Goal: Information Seeking & Learning: Compare options

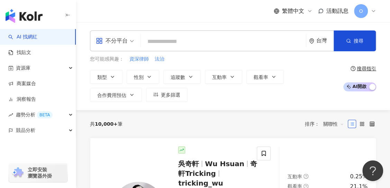
click at [191, 40] on input "search" at bounding box center [224, 41] width 160 height 13
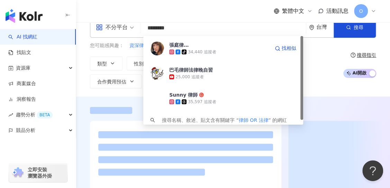
scroll to position [69, 0]
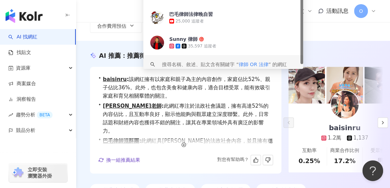
type input "********"
drag, startPoint x: 167, startPoint y: 188, endPoint x: 169, endPoint y: 191, distance: 4.3
click at [169, 119] on html "AI 找網紅 找貼文 資源庫 商案媒合 洞察報告 趨勢分析 BETA 競品分析 立即安裝 瀏覽器外掛 繁體中文 活動訊息 O 不分平台 ******** 台灣…" at bounding box center [195, 25] width 390 height 188
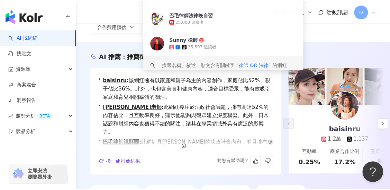
scroll to position [74, 0]
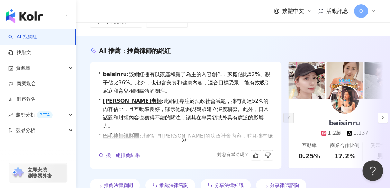
click at [139, 187] on div "推薦法律顧問 推薦法律諮詢 分享法律知識 分享律師諮詢" at bounding box center [233, 186] width 286 height 15
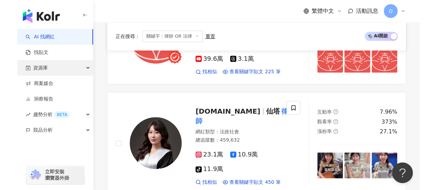
scroll to position [292, 0]
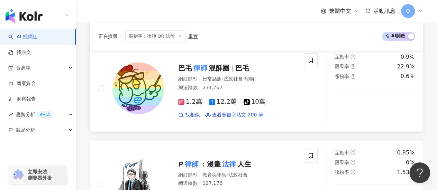
scroll to position [569, 0]
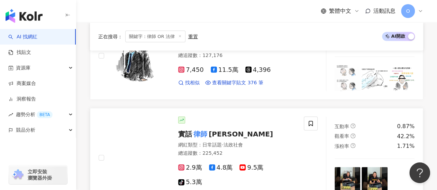
scroll to position [672, 0]
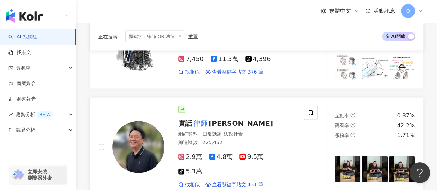
click at [216, 122] on span "蘇文俊" at bounding box center [241, 123] width 64 height 8
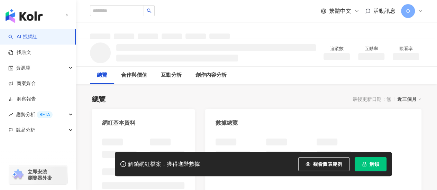
click at [381, 165] on button "解鎖" at bounding box center [371, 164] width 32 height 14
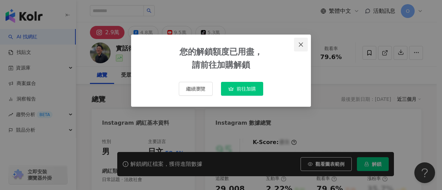
click at [304, 46] on span "Close" at bounding box center [301, 45] width 14 height 6
click at [301, 45] on div "您的解鎖額度已用盡， 請前往加購解鎖 繼續瀏覽 前往加購" at bounding box center [221, 95] width 442 height 190
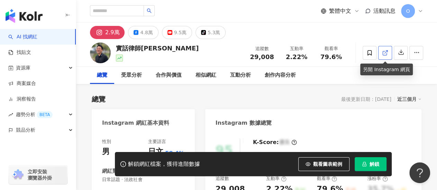
click at [387, 53] on icon at bounding box center [385, 53] width 4 height 4
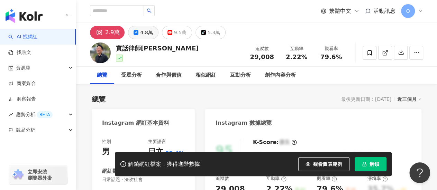
click at [150, 33] on div "4.8萬" at bounding box center [146, 33] width 12 height 10
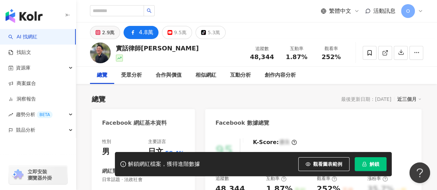
click at [113, 30] on div "2.9萬" at bounding box center [108, 33] width 12 height 10
click at [107, 31] on div "2.9萬" at bounding box center [108, 33] width 12 height 10
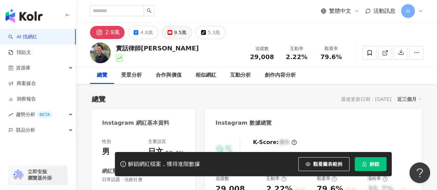
click at [185, 29] on button "9.5萬" at bounding box center [177, 32] width 30 height 13
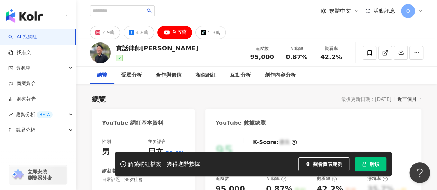
scroll to position [35, 0]
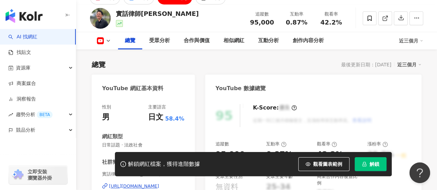
scroll to position [35, 0]
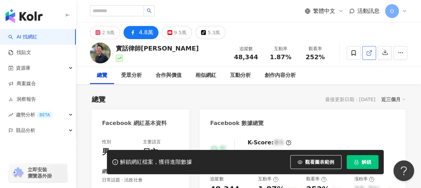
click at [371, 53] on icon at bounding box center [369, 53] width 6 height 6
click at [174, 29] on div "9.5萬" at bounding box center [180, 33] width 12 height 10
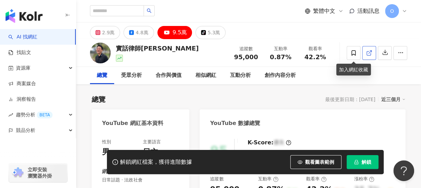
click at [369, 49] on span at bounding box center [369, 52] width 6 height 7
click at [371, 51] on polyline at bounding box center [371, 52] width 2 height 2
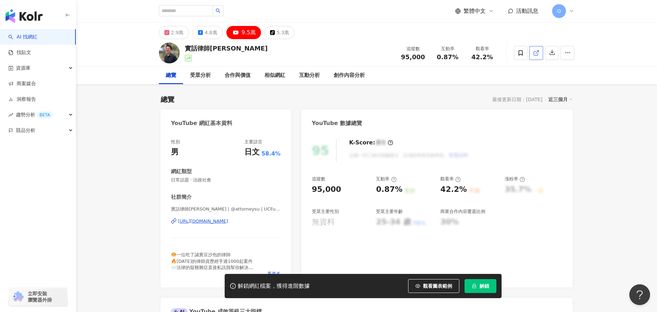
click at [437, 50] on icon at bounding box center [536, 53] width 6 height 6
click at [277, 36] on div "5.3萬" at bounding box center [283, 33] width 12 height 10
click at [280, 31] on div "5.3萬" at bounding box center [283, 33] width 12 height 10
click at [280, 33] on div "5.3萬" at bounding box center [283, 33] width 12 height 10
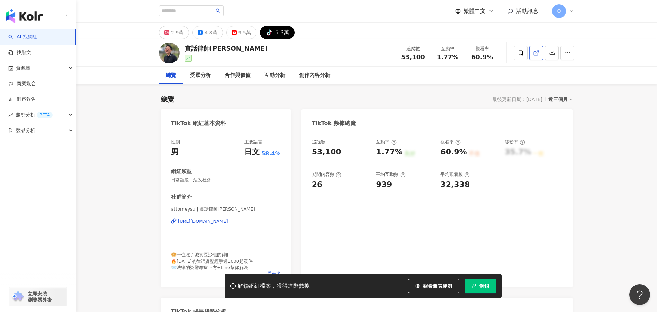
click at [539, 54] on icon at bounding box center [536, 53] width 6 height 6
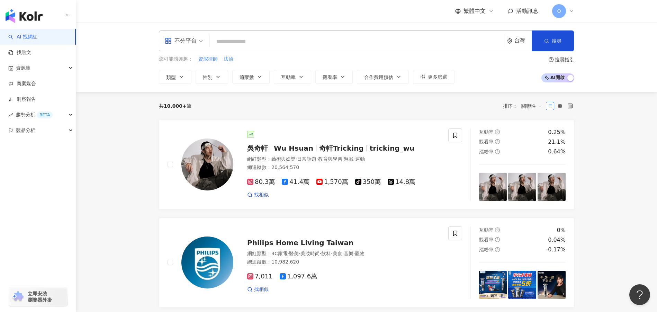
click at [238, 41] on input "search" at bounding box center [356, 41] width 289 height 13
click at [253, 40] on input "search" at bounding box center [356, 41] width 289 height 13
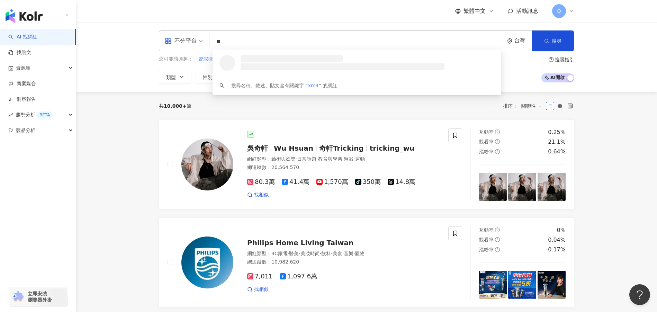
type input "*"
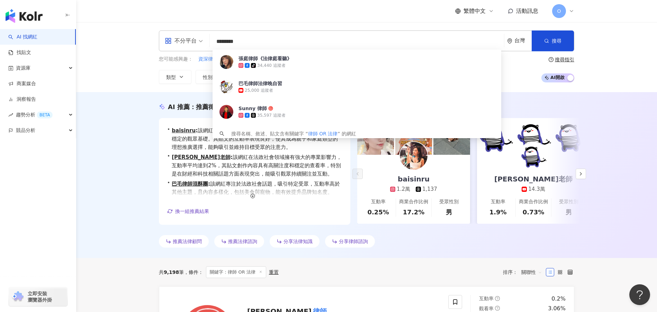
type input "********"
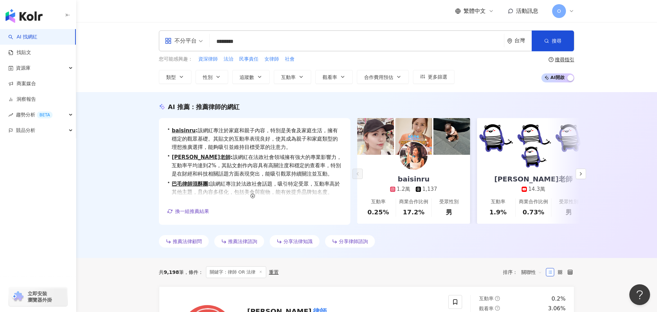
click at [141, 138] on div "AI 推薦 ： 推薦律師的網紅 • baisinru : 該網紅專注於家庭和親子內容，特別是美食及家庭生活，擁有穩定的觀眾基礎。其貼文的互動率表現良好，使其成…" at bounding box center [366, 175] width 581 height 166
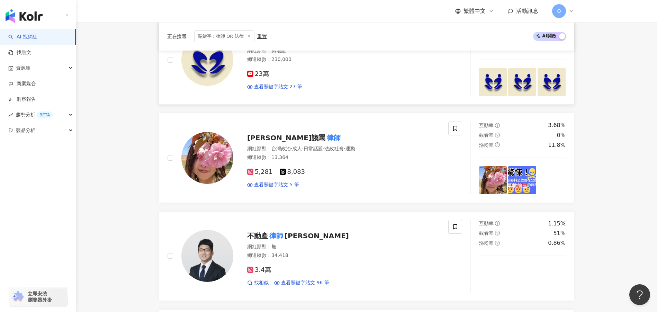
scroll to position [1175, 0]
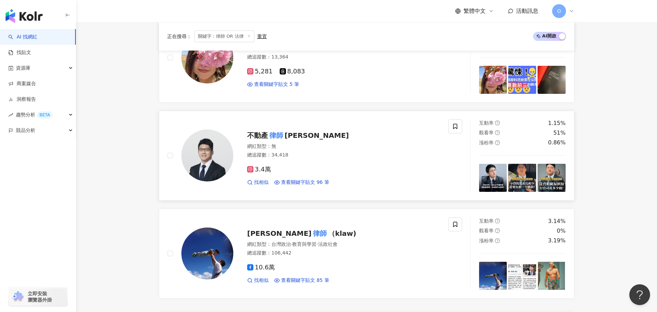
click at [292, 138] on span "林明忠" at bounding box center [316, 135] width 64 height 8
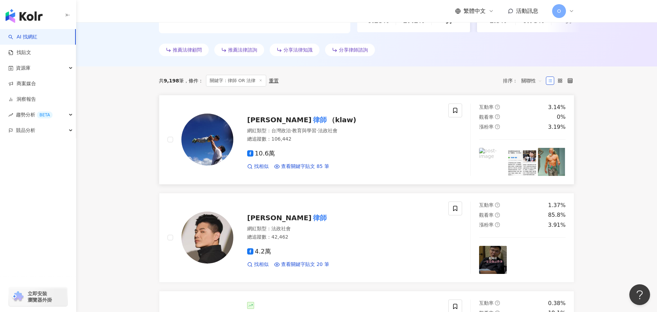
scroll to position [295, 0]
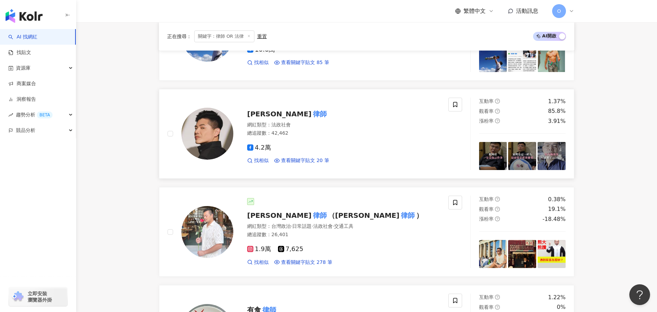
click at [311, 116] on mark "律師" at bounding box center [319, 113] width 17 height 11
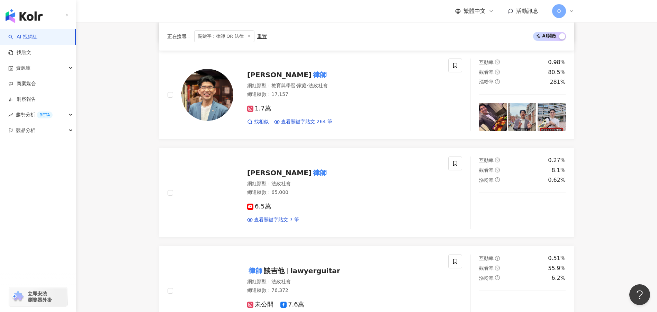
scroll to position [1022, 0]
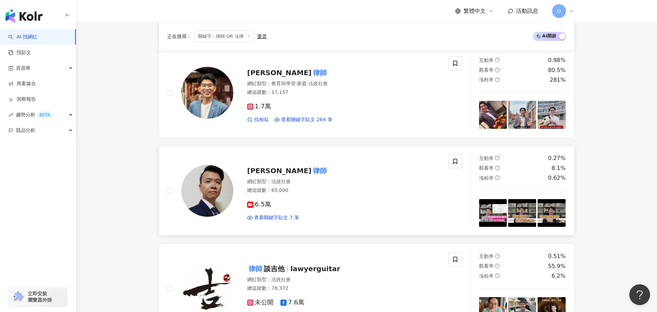
click at [311, 174] on mark "律師" at bounding box center [319, 170] width 17 height 11
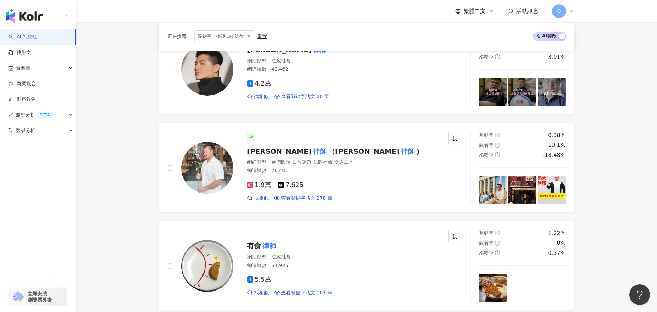
scroll to position [261, 0]
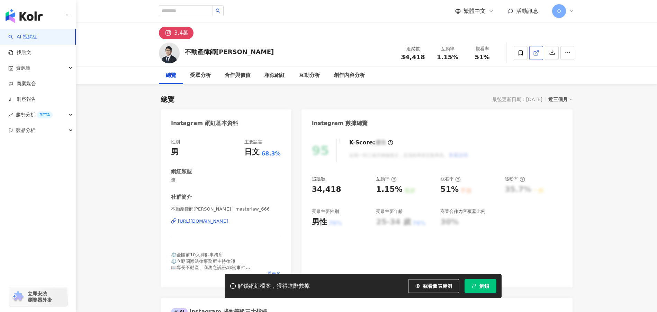
click at [535, 54] on icon at bounding box center [536, 53] width 6 height 6
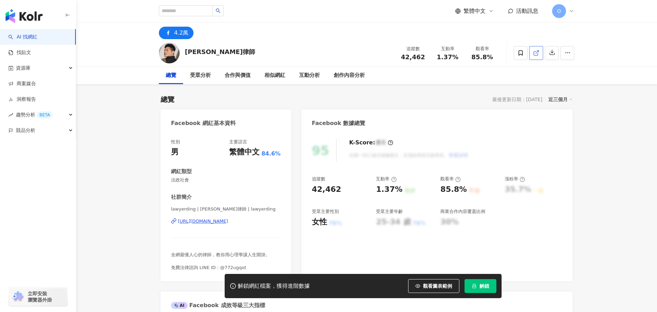
click at [537, 53] on icon at bounding box center [536, 53] width 4 height 4
drag, startPoint x: 215, startPoint y: 50, endPoint x: 184, endPoint y: 49, distance: 31.2
click at [184, 49] on div "丁威中律師 追蹤數 42,462 互動率 1.37% 觀看率 85.8%" at bounding box center [366, 52] width 443 height 27
copy div "丁威中律師"
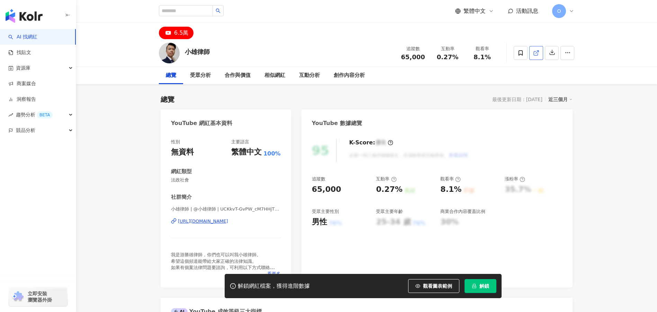
click at [536, 54] on icon at bounding box center [536, 53] width 6 height 6
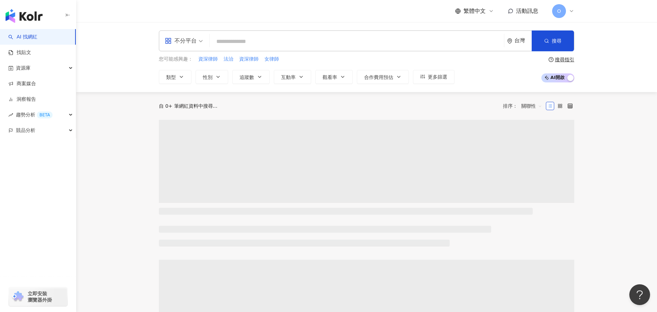
click at [260, 40] on input "search" at bounding box center [356, 41] width 289 height 13
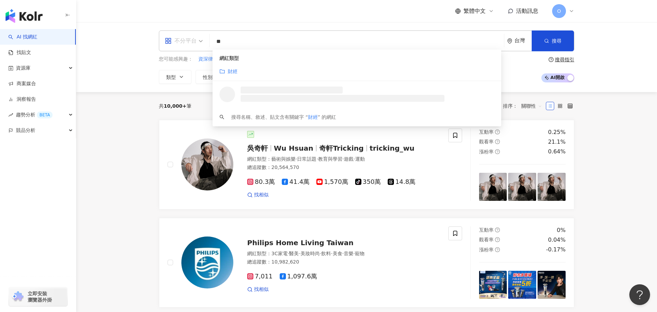
click at [202, 40] on span "不分平台" at bounding box center [184, 40] width 38 height 11
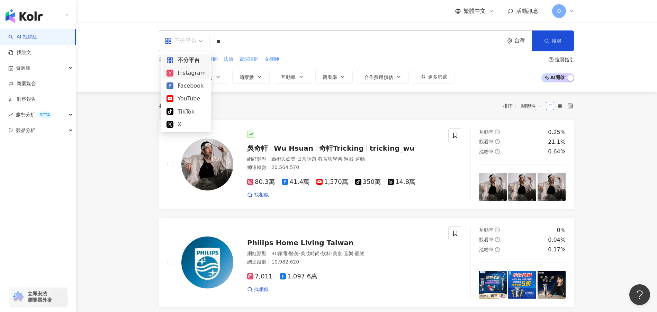
click at [236, 45] on input "**" at bounding box center [356, 41] width 289 height 13
click at [242, 42] on input "**" at bounding box center [356, 41] width 289 height 13
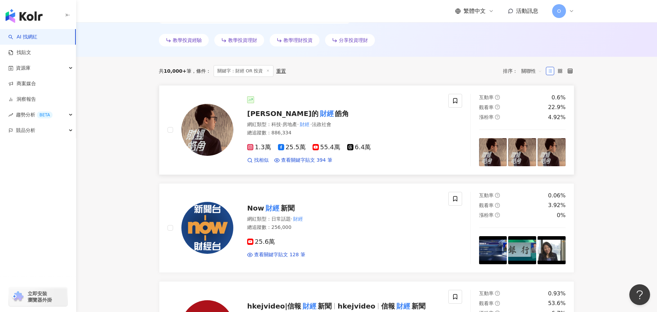
scroll to position [212, 0]
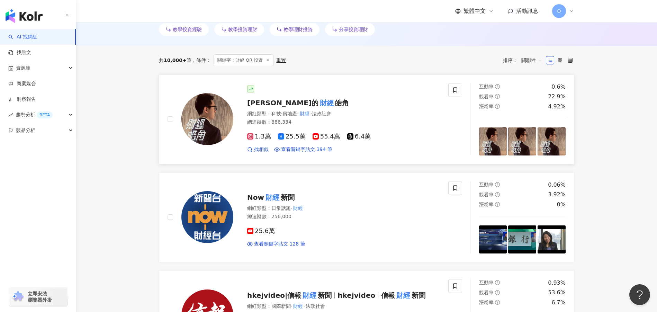
type input "********"
click at [318, 102] on mark "財經" at bounding box center [326, 102] width 17 height 11
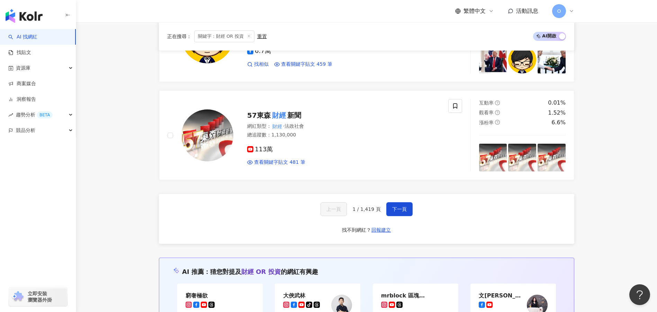
scroll to position [1319, 0]
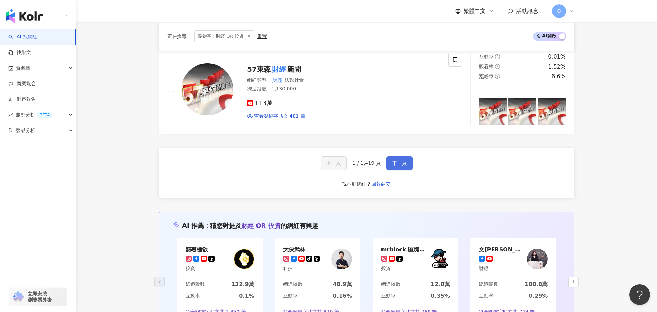
click at [398, 163] on span "下一頁" at bounding box center [399, 163] width 15 height 6
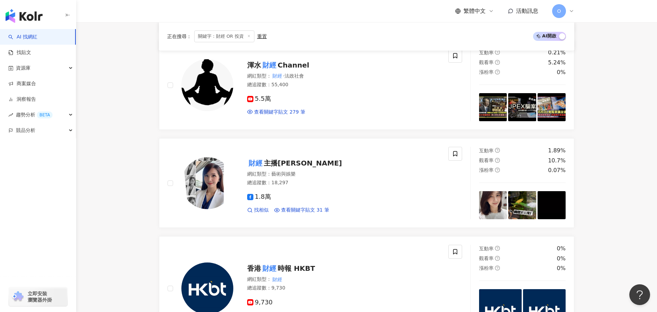
scroll to position [736, 0]
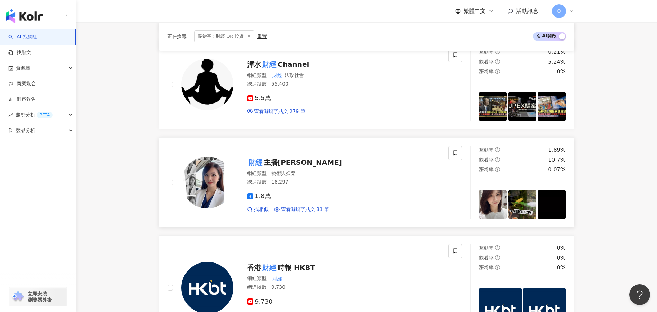
click at [291, 161] on span "主播范益華" at bounding box center [303, 162] width 78 height 8
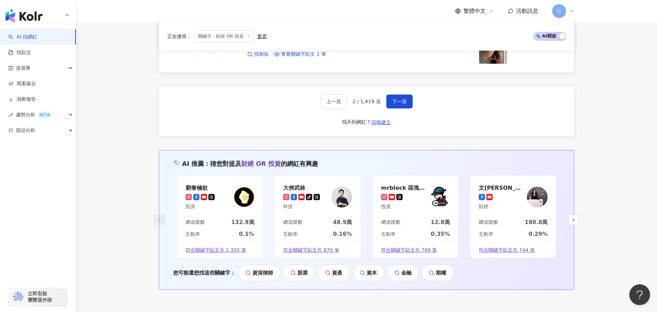
scroll to position [1211, 0]
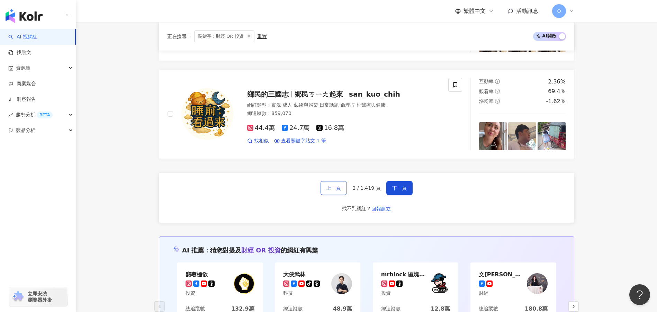
click at [340, 189] on span "上一頁" at bounding box center [333, 188] width 15 height 6
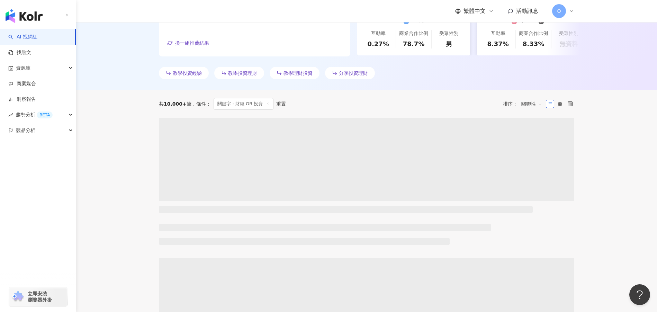
scroll to position [173, 0]
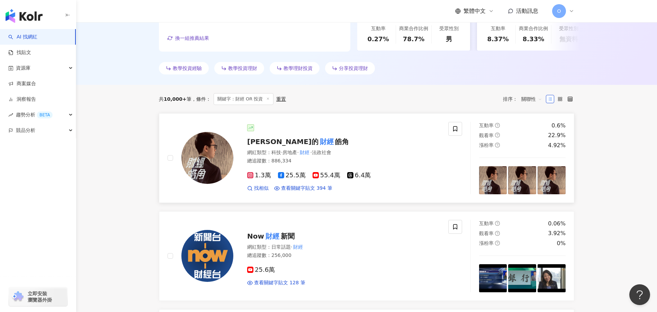
click at [318, 141] on mark "財經" at bounding box center [326, 141] width 17 height 11
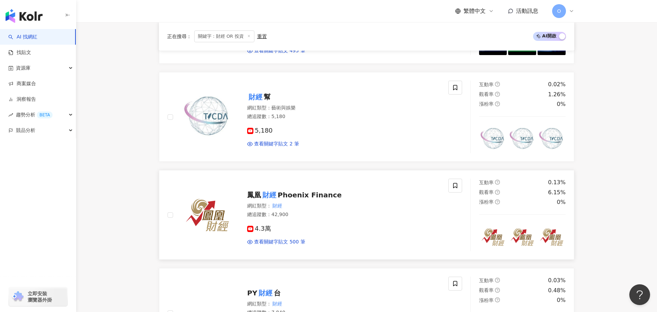
scroll to position [1142, 0]
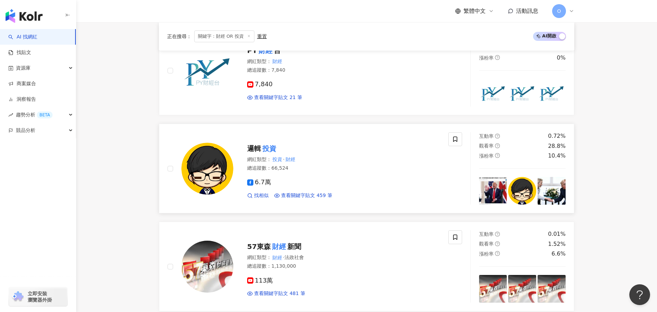
click at [269, 147] on mark "投資" at bounding box center [269, 148] width 17 height 11
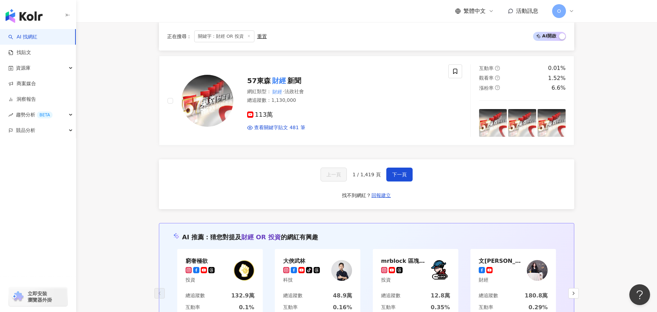
scroll to position [1384, 0]
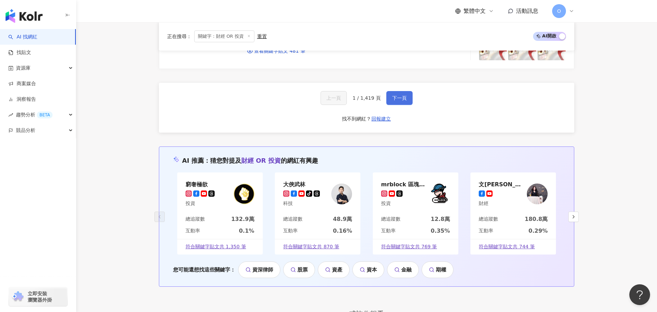
click at [391, 102] on button "下一頁" at bounding box center [399, 98] width 26 height 14
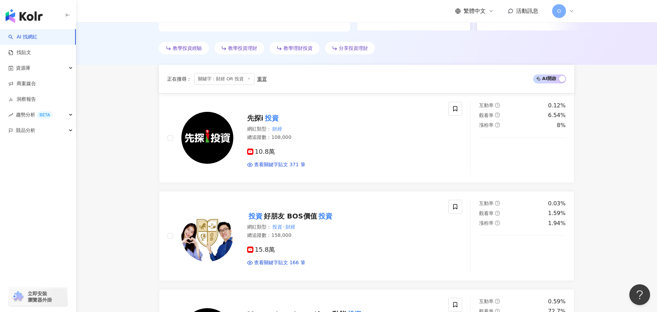
scroll to position [40, 0]
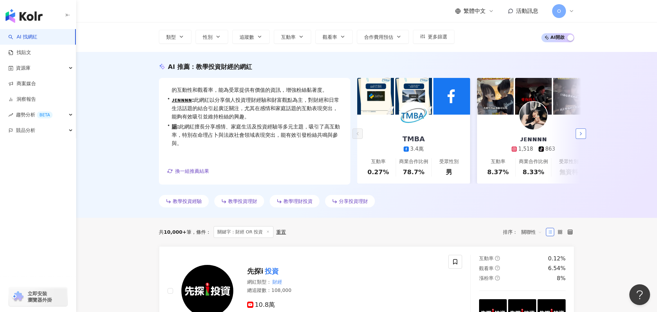
click at [583, 135] on button "button" at bounding box center [581, 133] width 10 height 10
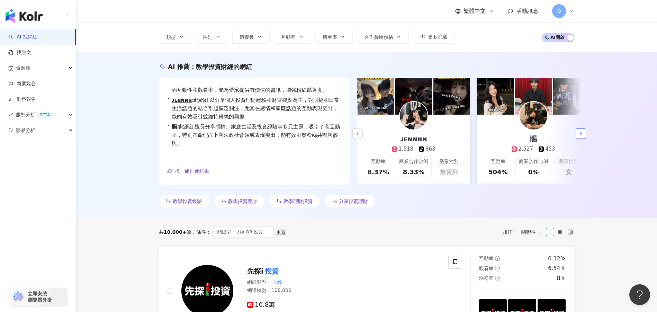
click at [583, 135] on button "button" at bounding box center [581, 133] width 10 height 10
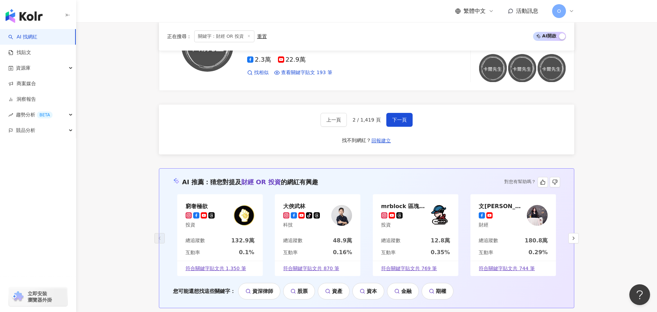
scroll to position [1494, 0]
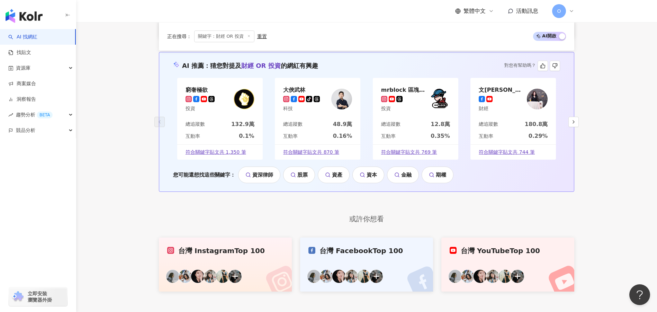
click at [319, 112] on div "科技" at bounding box center [301, 108] width 37 height 7
click at [406, 106] on div "投資" at bounding box center [403, 108] width 45 height 7
click at [574, 123] on icon "button" at bounding box center [574, 122] width 6 height 6
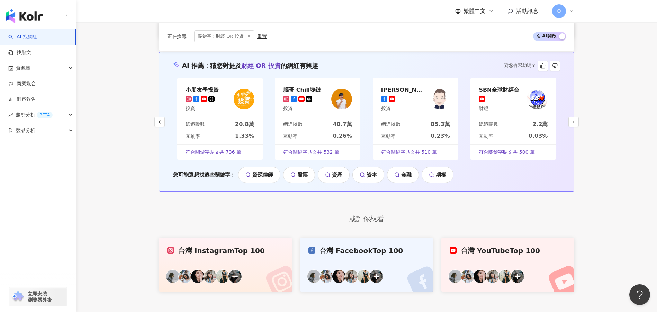
click at [313, 91] on div "腦哥 Chill塊鏈" at bounding box center [302, 89] width 38 height 7
click at [433, 102] on img at bounding box center [439, 99] width 21 height 21
click at [568, 120] on div "AI 推薦 ： 猜您對提及 財經 OR 投資 的網紅有興趣 對您有幫助嗎？ 小朋友學投資 投資 總追蹤數 20.8萬 互動率 1.33% 符合關鍵字貼文共 7…" at bounding box center [366, 122] width 415 height 140
click at [571, 121] on icon "button" at bounding box center [574, 122] width 6 height 6
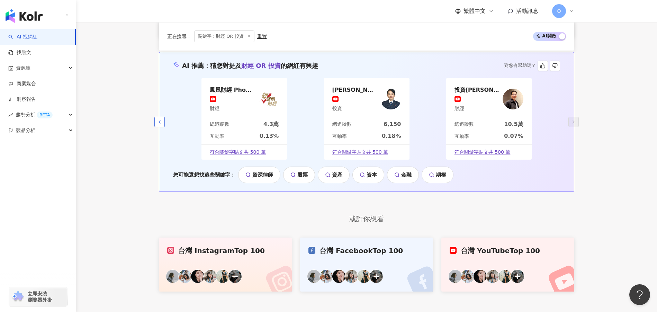
click at [159, 124] on icon "button" at bounding box center [160, 122] width 6 height 6
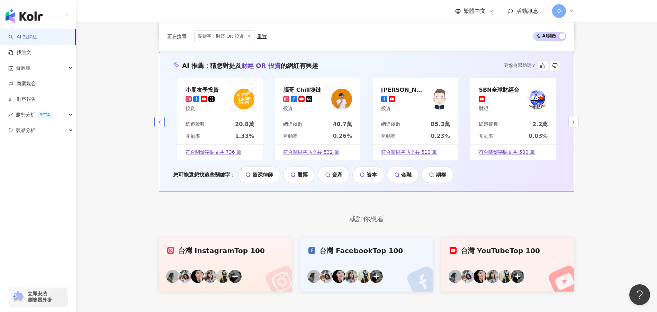
click at [159, 124] on icon "button" at bounding box center [160, 122] width 6 height 6
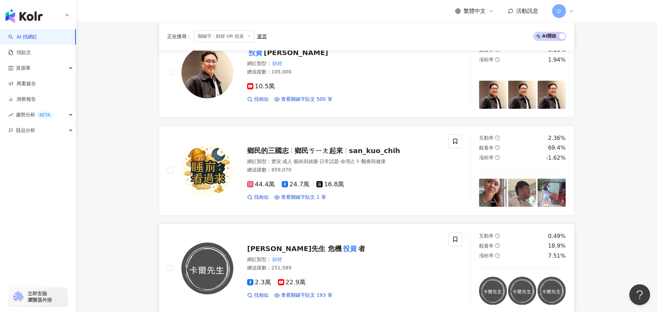
scroll to position [1286, 0]
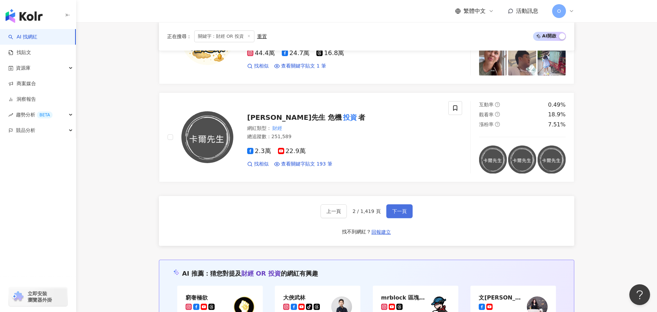
click at [402, 211] on span "下一頁" at bounding box center [399, 211] width 15 height 6
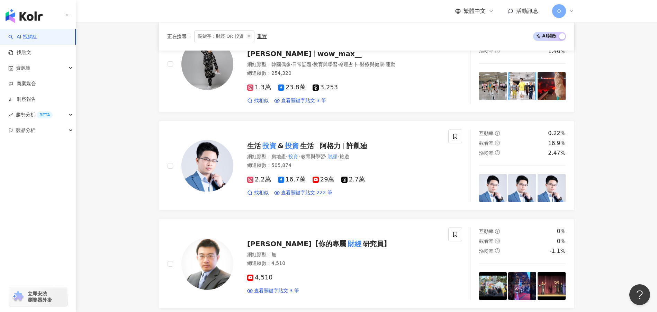
scroll to position [761, 0]
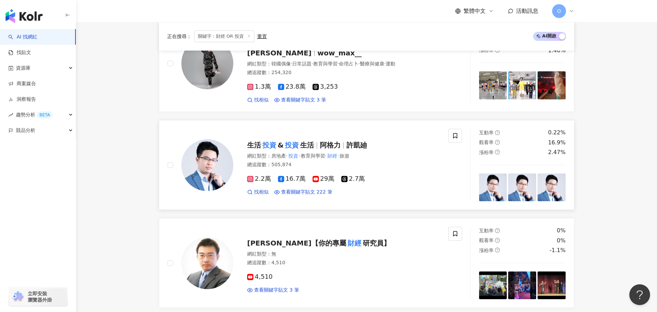
click at [336, 141] on span "阿格力" at bounding box center [330, 145] width 21 height 8
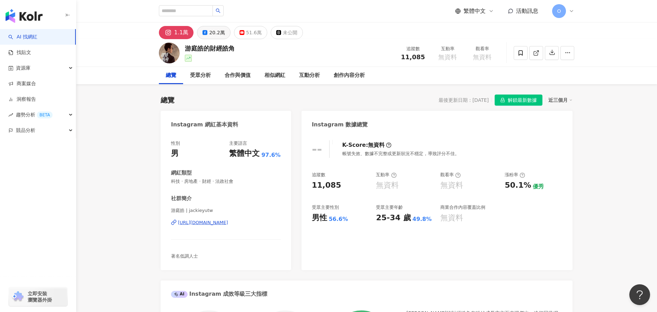
click at [216, 33] on div "20.2萬" at bounding box center [217, 33] width 16 height 10
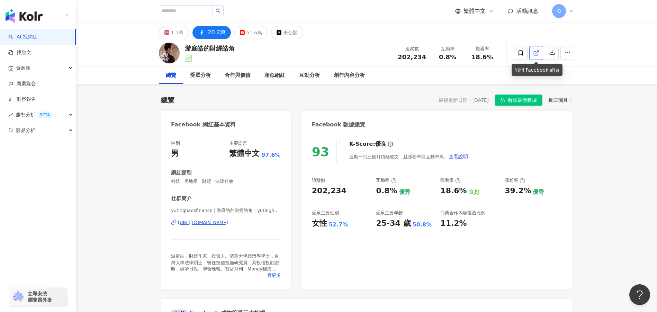
click at [538, 49] on span at bounding box center [536, 52] width 6 height 7
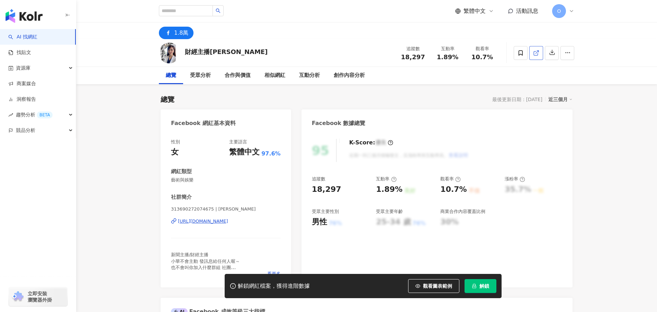
click at [537, 53] on icon at bounding box center [536, 53] width 6 height 6
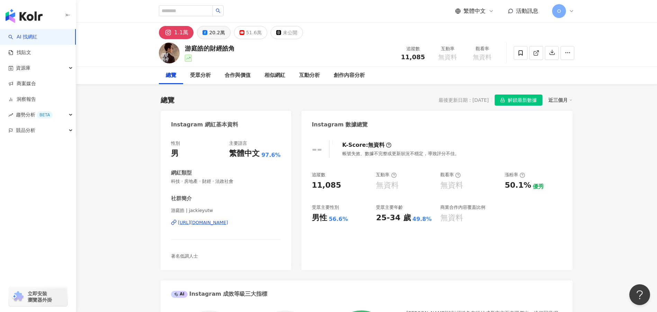
click at [211, 34] on div "20.2萬" at bounding box center [217, 33] width 16 height 10
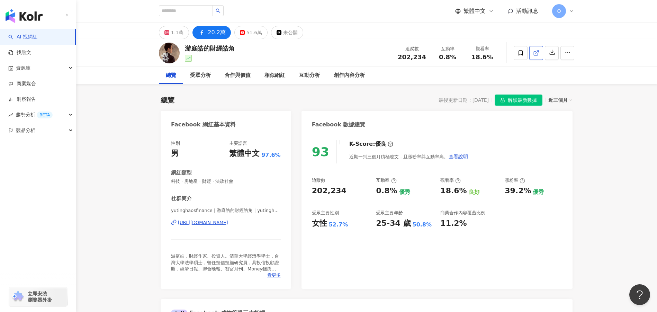
click at [530, 54] on link at bounding box center [536, 53] width 14 height 14
click at [242, 33] on icon at bounding box center [242, 32] width 5 height 5
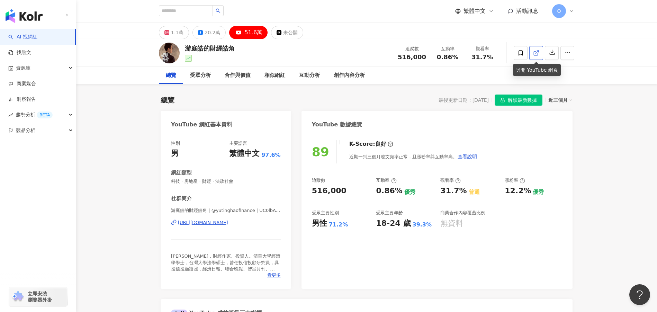
click at [534, 55] on icon at bounding box center [536, 53] width 4 height 4
click at [172, 34] on div "1.1萬" at bounding box center [177, 33] width 12 height 10
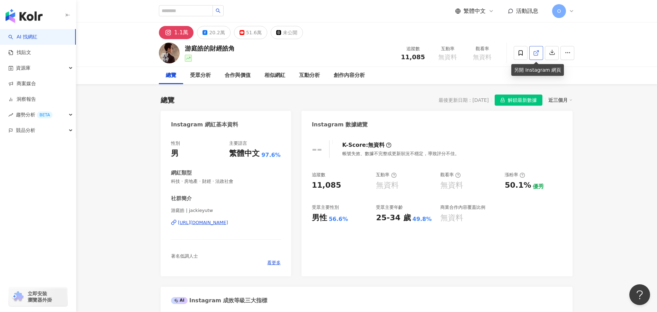
click at [538, 56] on icon at bounding box center [536, 53] width 6 height 6
click at [555, 57] on button "button" at bounding box center [552, 53] width 14 height 14
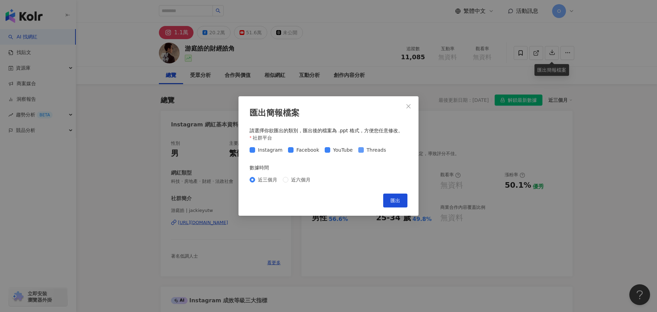
click at [373, 147] on span "Threads" at bounding box center [376, 150] width 25 height 8
click at [400, 202] on span "匯出" at bounding box center [395, 201] width 10 height 6
click at [408, 105] on icon "close" at bounding box center [408, 106] width 4 height 4
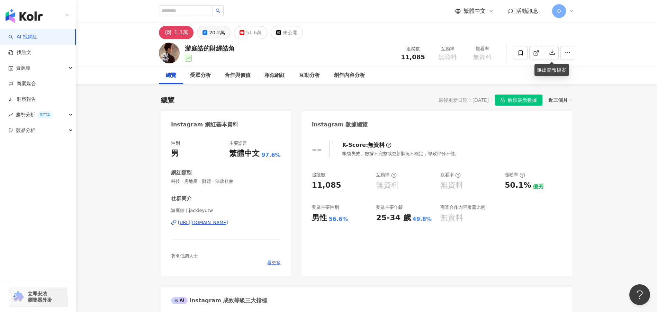
click at [207, 27] on button "20.2萬" at bounding box center [213, 32] width 33 height 13
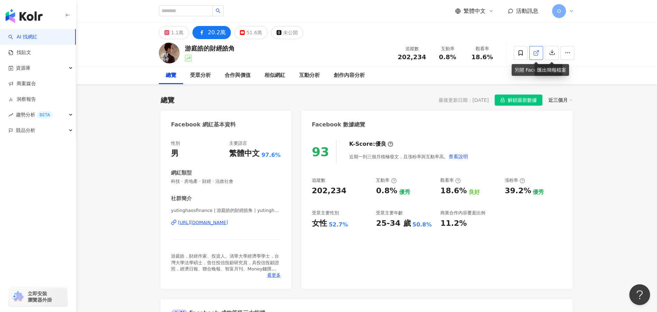
click at [533, 55] on icon at bounding box center [536, 53] width 6 height 6
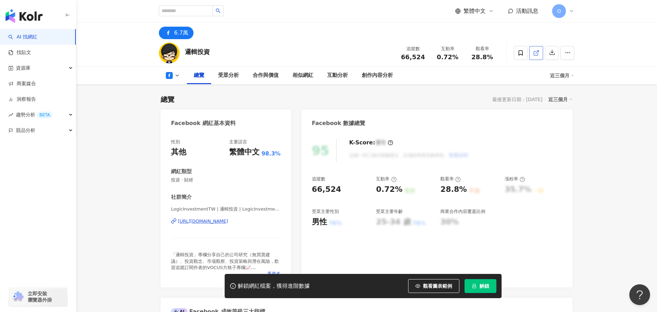
click at [537, 53] on icon at bounding box center [536, 53] width 6 height 6
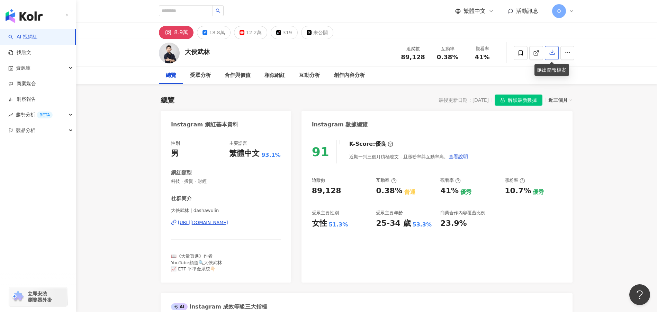
click at [551, 55] on icon "button" at bounding box center [552, 52] width 6 height 6
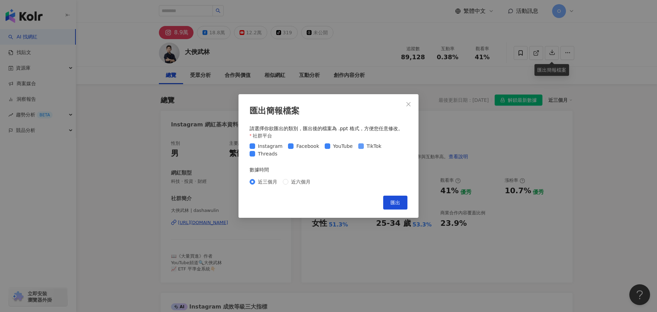
click at [364, 150] on span "TikTok" at bounding box center [374, 146] width 20 height 8
click at [364, 148] on span "TikTok" at bounding box center [374, 146] width 20 height 8
click at [263, 155] on span "Threads" at bounding box center [267, 154] width 25 height 8
click at [366, 145] on span "TikTok" at bounding box center [374, 146] width 20 height 8
click at [390, 200] on button "匯出" at bounding box center [395, 203] width 24 height 14
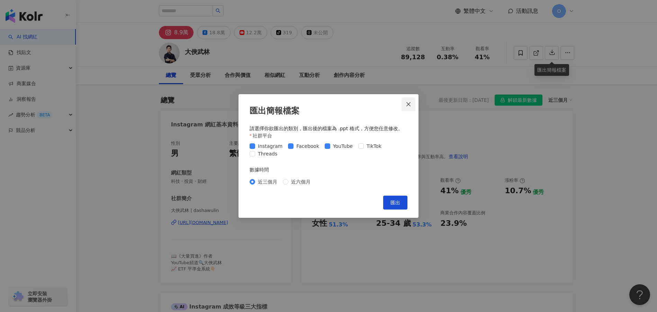
click at [412, 104] on span "Close" at bounding box center [408, 104] width 14 height 6
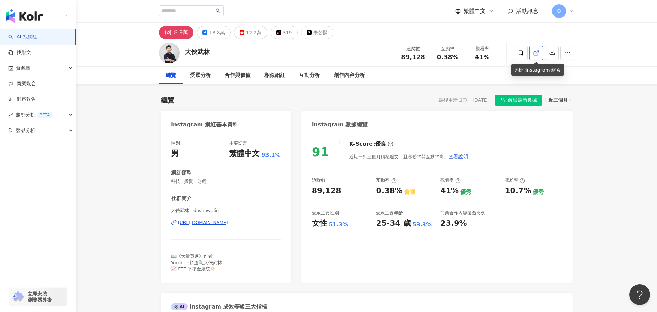
click at [538, 53] on icon at bounding box center [536, 53] width 6 height 6
click at [214, 34] on div "18.8萬" at bounding box center [217, 33] width 16 height 10
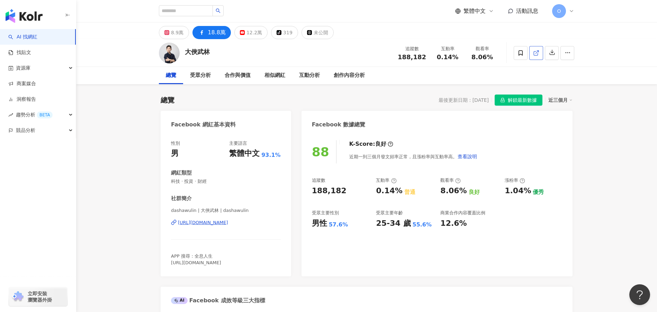
click at [533, 55] on link at bounding box center [536, 53] width 14 height 14
click at [246, 34] on div "12.2萬" at bounding box center [254, 33] width 16 height 10
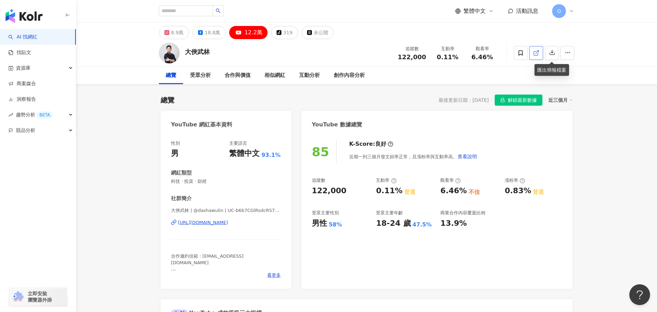
click at [541, 53] on link at bounding box center [536, 53] width 14 height 14
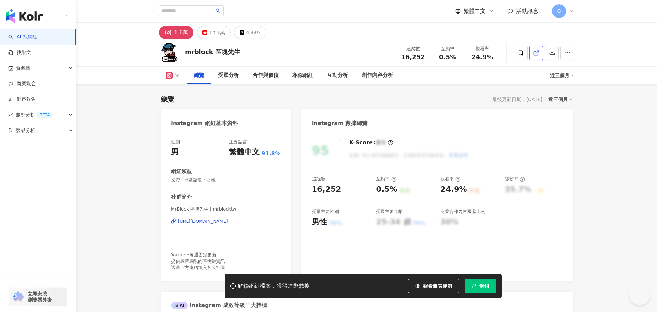
click at [539, 55] on icon at bounding box center [536, 53] width 6 height 6
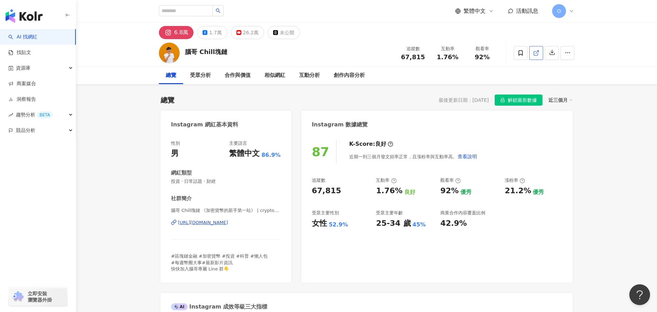
click at [538, 54] on icon at bounding box center [536, 53] width 6 height 6
click at [554, 55] on icon "button" at bounding box center [552, 52] width 6 height 6
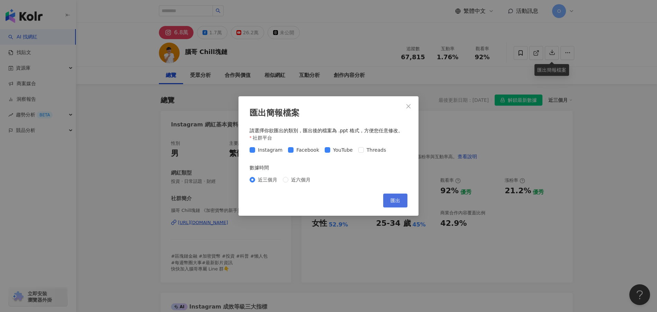
click at [395, 199] on span "匯出" at bounding box center [395, 201] width 10 height 6
click at [409, 108] on icon "close" at bounding box center [409, 106] width 6 height 6
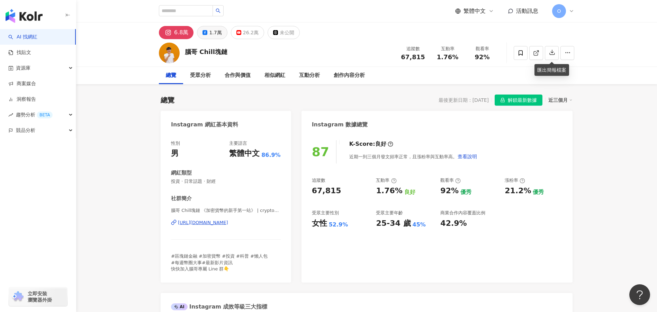
click at [216, 35] on div "1.7萬" at bounding box center [215, 33] width 12 height 10
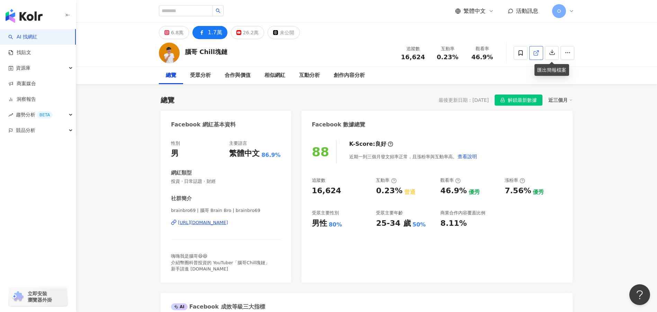
click at [533, 55] on icon at bounding box center [536, 53] width 6 height 6
click at [247, 34] on div "26.2萬" at bounding box center [251, 33] width 16 height 10
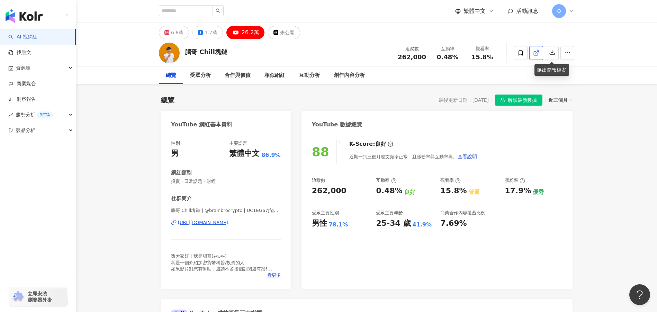
click at [538, 56] on span at bounding box center [536, 52] width 6 height 7
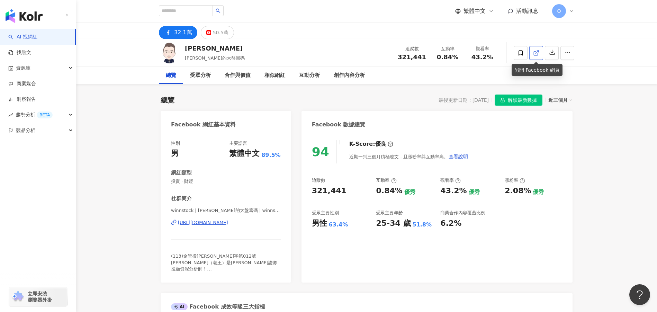
click at [539, 56] on span at bounding box center [536, 52] width 6 height 7
click at [550, 52] on icon "button" at bounding box center [552, 52] width 6 height 6
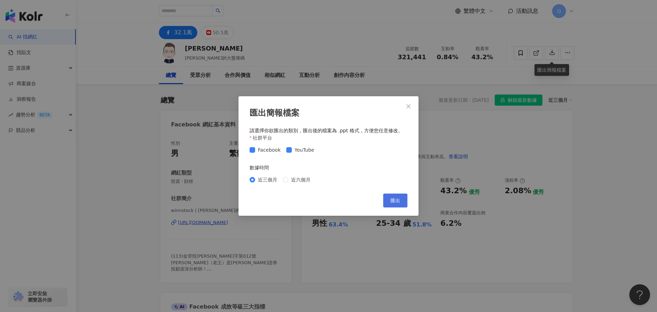
click at [403, 199] on button "匯出" at bounding box center [395, 200] width 24 height 14
click at [407, 107] on icon "close" at bounding box center [409, 106] width 6 height 6
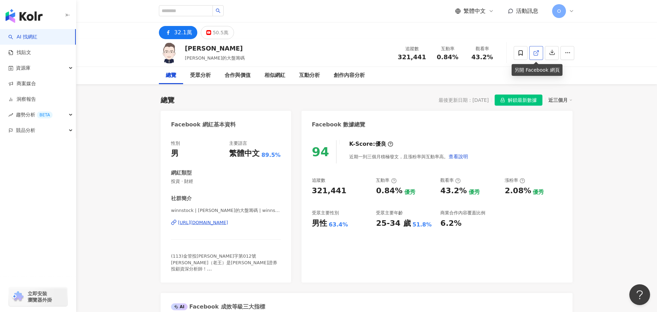
click at [543, 53] on link at bounding box center [536, 53] width 14 height 14
click at [221, 31] on div "50.5萬" at bounding box center [221, 33] width 16 height 10
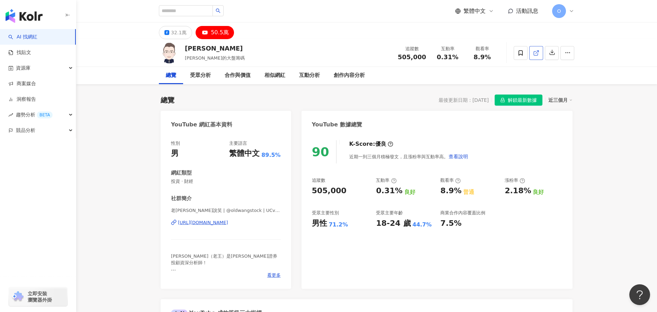
click at [536, 53] on line at bounding box center [537, 52] width 3 height 3
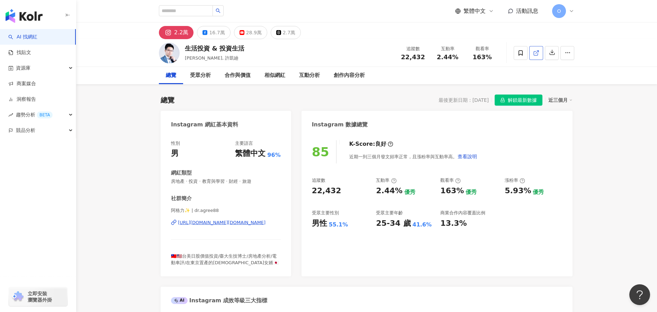
click at [540, 52] on link at bounding box center [536, 53] width 14 height 14
click at [552, 55] on icon "button" at bounding box center [552, 52] width 6 height 6
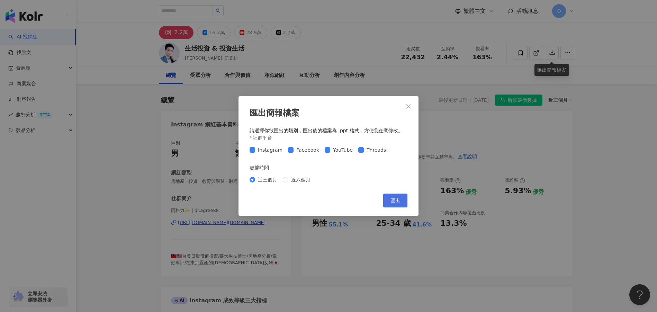
click at [403, 199] on button "匯出" at bounding box center [395, 200] width 24 height 14
click at [409, 102] on button "Close" at bounding box center [408, 106] width 14 height 14
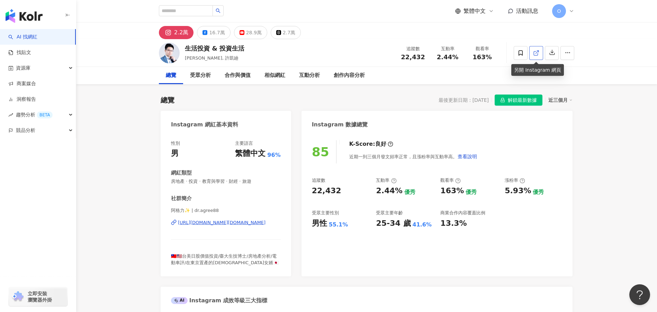
click at [537, 52] on line at bounding box center [537, 52] width 3 height 3
click at [214, 34] on div "16.7萬" at bounding box center [217, 33] width 16 height 10
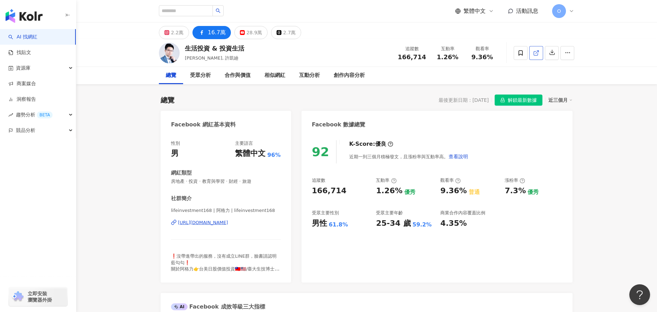
click at [534, 55] on icon at bounding box center [536, 53] width 4 height 4
click at [254, 34] on div "28.9萬" at bounding box center [254, 33] width 16 height 10
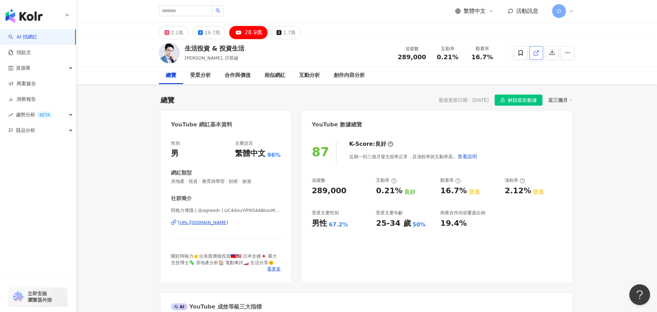
click at [540, 53] on link at bounding box center [536, 53] width 14 height 14
